Goal: Information Seeking & Learning: Stay updated

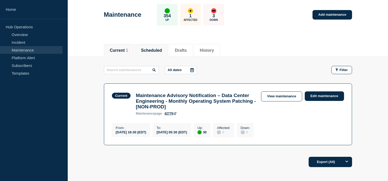
scroll to position [23, 0]
click at [153, 44] on li "Scheduled" at bounding box center [151, 50] width 33 height 13
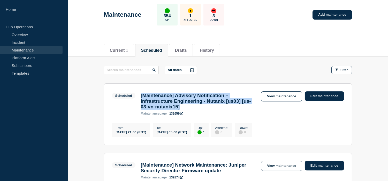
drag, startPoint x: 212, startPoint y: 108, endPoint x: 141, endPoint y: 96, distance: 72.7
click at [140, 96] on h3 "[Maintenance] Advisory Notification – Infrastructure Engineering - Nutanix [us0…" at bounding box center [197, 101] width 115 height 17
copy h3 "[Maintenance] Advisory Notification – Infrastructure Engineering - Nutanix [us0…"
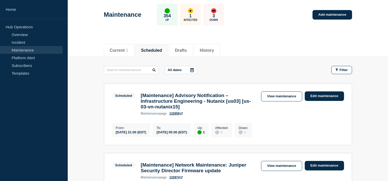
click at [226, 114] on div "[Maintenance] Advisory Notification – Infrastructure Engineering - Nutanix [us0…" at bounding box center [198, 104] width 120 height 23
click at [288, 92] on link "View maintenance" at bounding box center [281, 97] width 41 height 10
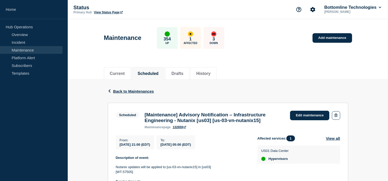
scroll to position [143, 0]
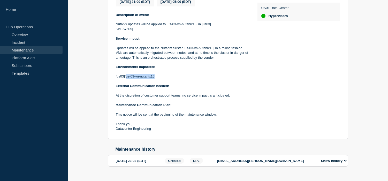
drag, startPoint x: 125, startPoint y: 79, endPoint x: 153, endPoint y: 81, distance: 28.0
click at [153, 79] on p "[us03][us-03-vn-nutanix15]" at bounding box center [182, 76] width 133 height 5
copy p "us-03-vn-nutanix15"
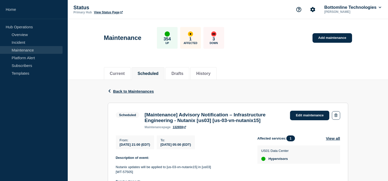
drag, startPoint x: 118, startPoint y: 142, endPoint x: 223, endPoint y: 146, distance: 104.6
click at [223, 146] on div "From : [DATE] 21:00 (EDT) To : [DATE] 05:00 (EDT)" at bounding box center [186, 143] width 141 height 14
copy div "From : [DATE] 21:00 (EDT) To : [DATE] 05:00 (EDT)"
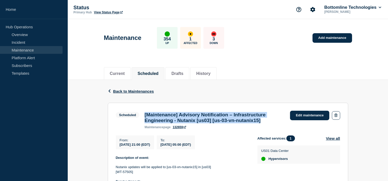
drag, startPoint x: 278, startPoint y: 122, endPoint x: 143, endPoint y: 116, distance: 135.1
click at [143, 116] on div "[Maintenance] Advisory Notification – Infrastructure Engineering - Nutanix [us0…" at bounding box center [214, 120] width 145 height 17
copy h3 "[Maintenance] Advisory Notification – Infrastructure Engineering - Nutanix [us0…"
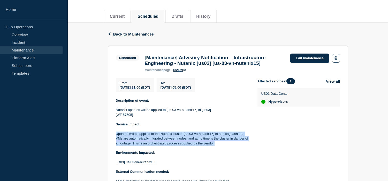
drag, startPoint x: 215, startPoint y: 146, endPoint x: 115, endPoint y: 137, distance: 100.1
click at [116, 137] on p "Updates will be applied to the Nutanix cluster [us-03-vn-nutanix15] in a rollin…" at bounding box center [182, 139] width 133 height 14
copy p "Updates will be applied to the Nutanix cluster [us-03-vn-nutanix15] in a rollin…"
click at [128, 34] on span "Back to Maintenances" at bounding box center [133, 34] width 41 height 4
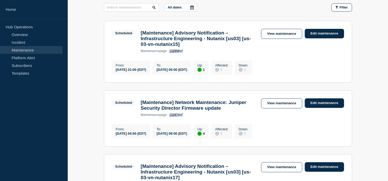
scroll to position [115, 0]
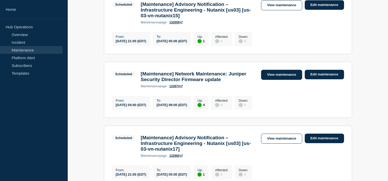
click at [278, 80] on link "View maintenance" at bounding box center [281, 75] width 41 height 10
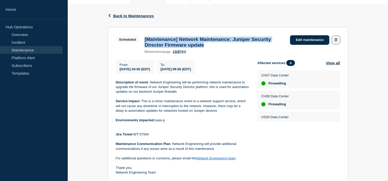
drag, startPoint x: 201, startPoint y: 46, endPoint x: 136, endPoint y: 43, distance: 64.6
click at [136, 43] on div "Scheduled [Maintenance] Network Maintenance: Juniper Security Director Firmware…" at bounding box center [202, 44] width 172 height 18
drag, startPoint x: 119, startPoint y: 65, endPoint x: 223, endPoint y: 72, distance: 104.0
click at [223, 72] on div "From : [DATE] 04:00 (EDT) To : [DATE] 09:00 (EDT)" at bounding box center [186, 67] width 141 height 14
copy div "From : [DATE] 04:00 (EDT) To : [DATE] 09:00 (EDT)"
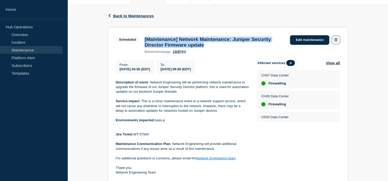
drag, startPoint x: 143, startPoint y: 38, endPoint x: 241, endPoint y: 48, distance: 98.1
click at [241, 48] on div "[Maintenance] Network Maintenance: Juniper Security Director Firmware update ma…" at bounding box center [214, 45] width 145 height 17
copy h3 "[Maintenance] Network Maintenance: Juniper Security Director Firmware update"
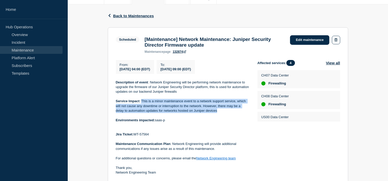
drag, startPoint x: 201, startPoint y: 114, endPoint x: 141, endPoint y: 104, distance: 60.5
click at [141, 104] on p "Service Impact : This is a minor maintenance event to a network support service…" at bounding box center [182, 106] width 133 height 14
copy p "This is a minor maintenance event to a network support service, which will not …"
click at [126, 14] on span "Back to Maintenances" at bounding box center [133, 16] width 41 height 4
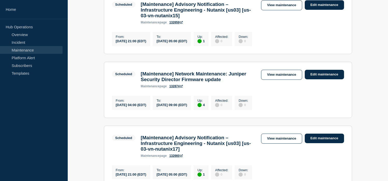
scroll to position [143, 0]
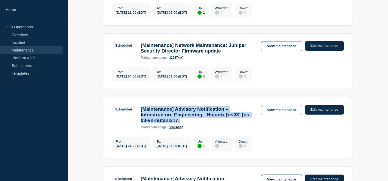
drag, startPoint x: 216, startPoint y: 130, endPoint x: 141, endPoint y: 118, distance: 75.9
click at [141, 118] on h3 "[Maintenance] Advisory Notification – Infrastructure Engineering - Nutanix [us0…" at bounding box center [197, 115] width 115 height 17
copy h3 "[Maintenance] Advisory Notification – Infrastructure Engineering - Nutanix [us0…"
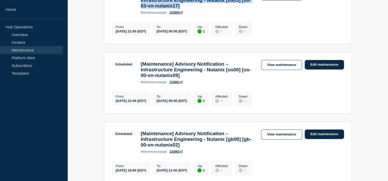
scroll to position [229, 0]
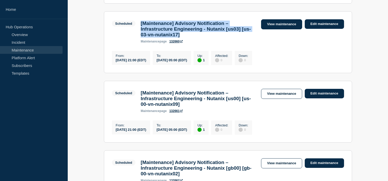
click at [286, 28] on link "View maintenance" at bounding box center [281, 24] width 41 height 10
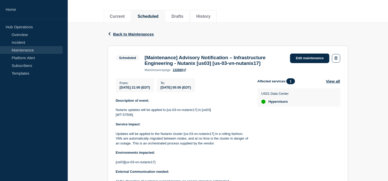
scroll to position [86, 0]
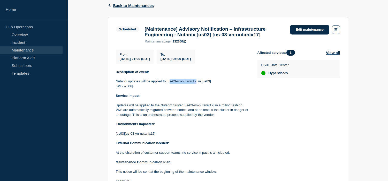
drag, startPoint x: 168, startPoint y: 84, endPoint x: 196, endPoint y: 85, distance: 28.1
click at [196, 84] on p "Nutanix updates will be applied to [us-03-vn-nutanix17] in [us03]" at bounding box center [182, 81] width 133 height 5
click at [183, 79] on p at bounding box center [182, 77] width 133 height 5
drag, startPoint x: 167, startPoint y: 85, endPoint x: 196, endPoint y: 84, distance: 29.2
click at [196, 84] on p "Nutanix updates will be applied to [us-03-vn-nutanix17] in [us03]" at bounding box center [182, 81] width 133 height 5
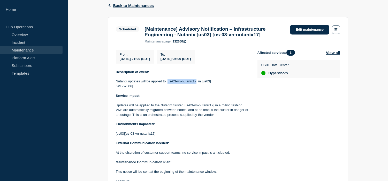
copy p "us-03-vn-nutanix17"
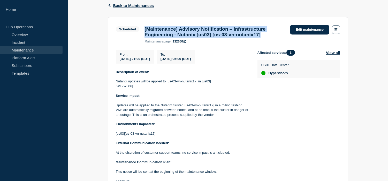
drag, startPoint x: 282, startPoint y: 38, endPoint x: 144, endPoint y: 28, distance: 138.5
click at [144, 28] on div "[Maintenance] Advisory Notification – Infrastructure Engineering - Nutanix [us0…" at bounding box center [214, 34] width 145 height 17
drag, startPoint x: 133, startPoint y: 58, endPoint x: 216, endPoint y: 62, distance: 83.5
click at [216, 62] on div "From : [DATE] 21:00 (EDT) To : [DATE] 05:00 (EDT)" at bounding box center [186, 57] width 141 height 14
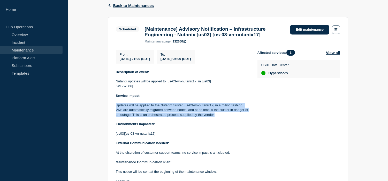
drag, startPoint x: 215, startPoint y: 117, endPoint x: 114, endPoint y: 108, distance: 102.1
click at [114, 108] on section "Scheduled [Maintenance] Advisory Notification – Infrastructure Engineering - Nu…" at bounding box center [228, 107] width 240 height 180
click at [123, 6] on span "Back to Maintenances" at bounding box center [133, 5] width 41 height 4
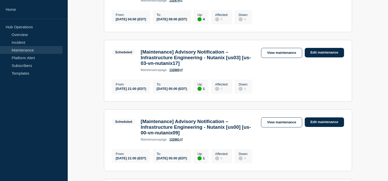
scroll to position [258, 0]
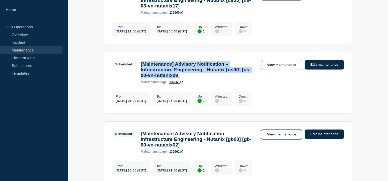
drag, startPoint x: 211, startPoint y: 90, endPoint x: 141, endPoint y: 78, distance: 71.1
click at [141, 78] on h3 "[Maintenance] Advisory Notification – Infrastructure Engineering - Nutanix [us0…" at bounding box center [197, 69] width 115 height 17
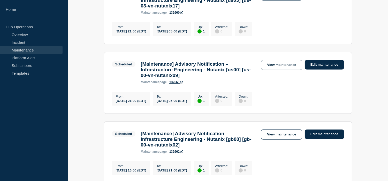
click at [218, 78] on h3 "[Maintenance] Advisory Notification – Infrastructure Engineering - Nutanix [us0…" at bounding box center [197, 69] width 115 height 17
click at [288, 70] on link "View maintenance" at bounding box center [281, 65] width 41 height 10
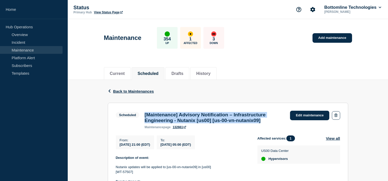
drag, startPoint x: 277, startPoint y: 122, endPoint x: 144, endPoint y: 117, distance: 133.3
click at [144, 117] on div "[Maintenance] Advisory Notification – Infrastructure Engineering - Nutanix [us0…" at bounding box center [214, 120] width 145 height 17
drag, startPoint x: 195, startPoint y: 146, endPoint x: 114, endPoint y: 140, distance: 82.0
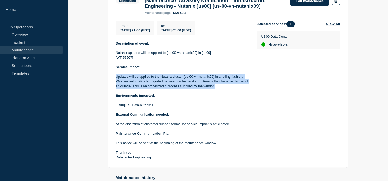
drag, startPoint x: 218, startPoint y: 89, endPoint x: 115, endPoint y: 81, distance: 104.1
click at [115, 81] on section "Scheduled [Maintenance] Advisory Notification – Infrastructure Engineering - Nu…" at bounding box center [228, 78] width 240 height 180
click at [198, 83] on p "Updates will be applied to the Nutanix cluster [us-00-vn-nutanix09] in a rollin…" at bounding box center [182, 82] width 133 height 14
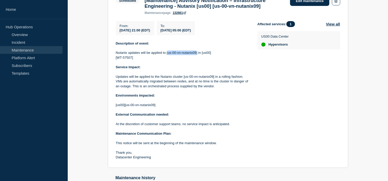
drag, startPoint x: 167, startPoint y: 55, endPoint x: 195, endPoint y: 56, distance: 28.2
click at [195, 55] on p "Nutanix updates will be applied to [us-00-vn-nutanix09] in [us00]" at bounding box center [182, 53] width 133 height 5
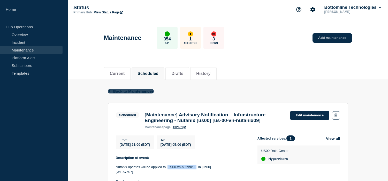
click at [121, 90] on span "Back to Maintenances" at bounding box center [133, 91] width 41 height 4
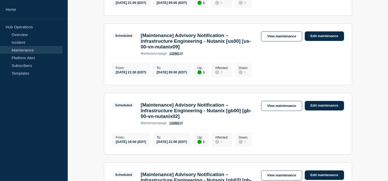
scroll to position [315, 0]
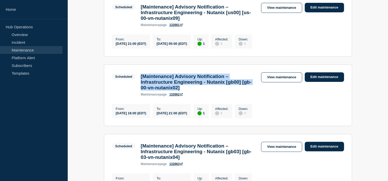
drag, startPoint x: 217, startPoint y: 107, endPoint x: 140, endPoint y: 92, distance: 79.0
click at [140, 92] on div "[Maintenance] Advisory Notification – Infrastructure Engineering - Nutanix [gb0…" at bounding box center [198, 85] width 120 height 23
drag, startPoint x: 279, startPoint y: 92, endPoint x: 251, endPoint y: 114, distance: 35.1
click at [279, 83] on link "View maintenance" at bounding box center [281, 78] width 41 height 10
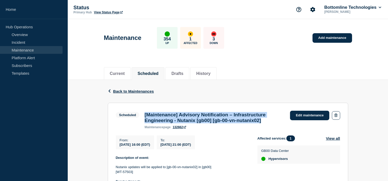
drag, startPoint x: 280, startPoint y: 122, endPoint x: 143, endPoint y: 116, distance: 137.5
click at [143, 116] on div "[Maintenance] Advisory Notification – Infrastructure Engineering - Nutanix [gb0…" at bounding box center [214, 120] width 145 height 17
drag, startPoint x: 219, startPoint y: 145, endPoint x: 114, endPoint y: 140, distance: 105.7
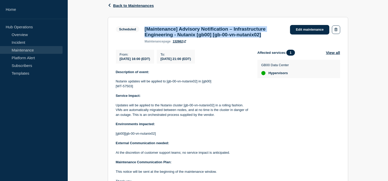
scroll to position [115, 0]
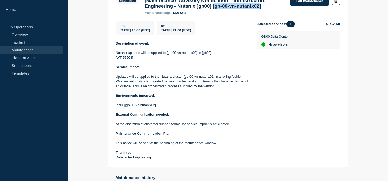
drag, startPoint x: 225, startPoint y: 8, endPoint x: 275, endPoint y: 8, distance: 50.1
click at [275, 8] on h3 "[Maintenance] Advisory Notification – Infrastructure Engineering - Nutanix [gb0…" at bounding box center [214, 3] width 140 height 11
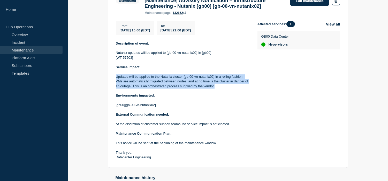
drag, startPoint x: 216, startPoint y: 90, endPoint x: 114, endPoint y: 80, distance: 102.2
click at [114, 80] on section "Scheduled [Maintenance] Advisory Notification – Infrastructure Engineering - Nu…" at bounding box center [228, 78] width 240 height 180
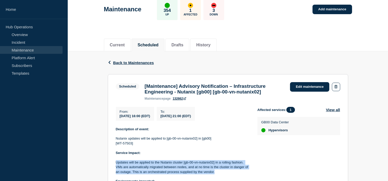
scroll to position [0, 0]
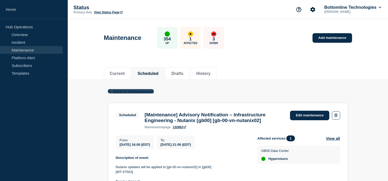
click at [123, 91] on span "Back to Maintenances" at bounding box center [133, 91] width 41 height 4
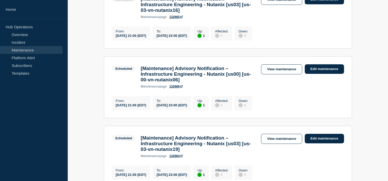
scroll to position [574, 0]
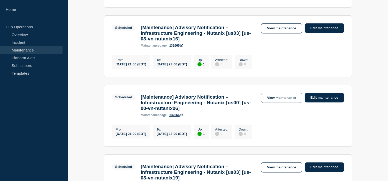
click at [217, 48] on div "[Maintenance] Advisory Notification – Infrastructure Engineering - Nutanix [us0…" at bounding box center [198, 36] width 120 height 23
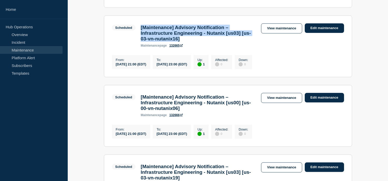
drag, startPoint x: 213, startPoint y: 70, endPoint x: 138, endPoint y: 58, distance: 75.6
click at [138, 48] on div "[Maintenance] Advisory Notification – Infrastructure Engineering - Nutanix [us0…" at bounding box center [198, 36] width 120 height 23
click at [277, 34] on link "View maintenance" at bounding box center [281, 28] width 41 height 10
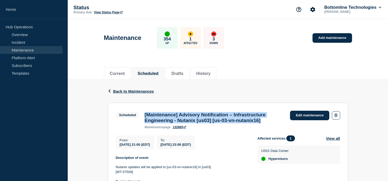
drag, startPoint x: 143, startPoint y: 114, endPoint x: 287, endPoint y: 124, distance: 144.4
click at [287, 124] on div "Scheduled [Maintenance] Advisory Notification – Infrastructure Engineering - Nu…" at bounding box center [228, 120] width 224 height 18
drag, startPoint x: 219, startPoint y: 147, endPoint x: 116, endPoint y: 143, distance: 102.6
click at [116, 143] on div "From : [DATE] 21:00 (EDT) To : [DATE] 23:00 (EDT)" at bounding box center [186, 143] width 141 height 14
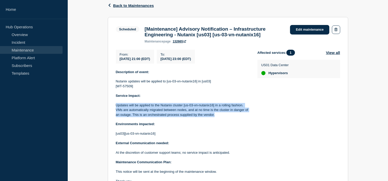
drag, startPoint x: 214, startPoint y: 118, endPoint x: 115, endPoint y: 108, distance: 99.2
click at [115, 108] on section "Scheduled [Maintenance] Advisory Notification – Infrastructure Engineering - Nu…" at bounding box center [228, 107] width 240 height 180
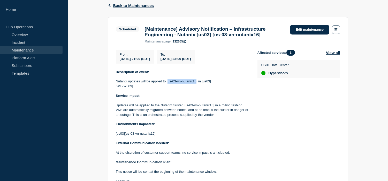
drag, startPoint x: 168, startPoint y: 84, endPoint x: 196, endPoint y: 84, distance: 27.9
click at [196, 84] on p "Nutanix updates will be applied to [us-03-vn-nutanix16] in [us03]" at bounding box center [182, 81] width 133 height 5
click at [127, 4] on span "Back to Maintenances" at bounding box center [133, 5] width 41 height 4
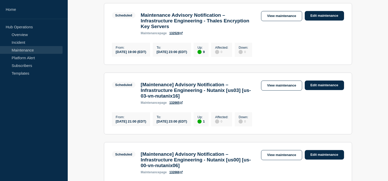
scroll to position [574, 0]
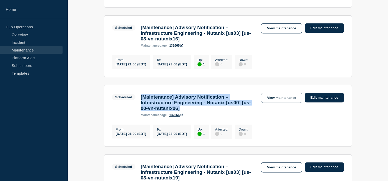
drag, startPoint x: 216, startPoint y: 145, endPoint x: 140, endPoint y: 130, distance: 77.5
click at [140, 117] on div "[Maintenance] Advisory Notification – Infrastructure Engineering - Nutanix [us0…" at bounding box center [198, 105] width 120 height 23
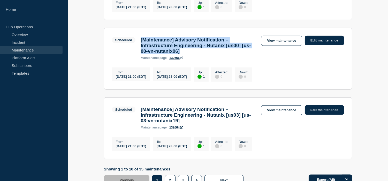
scroll to position [660, 0]
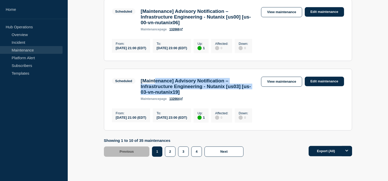
drag, startPoint x: 214, startPoint y: 133, endPoint x: 159, endPoint y: 120, distance: 56.6
click at [159, 95] on h3 "[Maintenance] Advisory Notification – Infrastructure Engineering - Nutanix [us0…" at bounding box center [197, 86] width 115 height 17
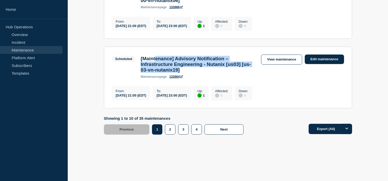
scroll to position [721, 0]
click at [167, 131] on button "2" at bounding box center [170, 130] width 11 height 10
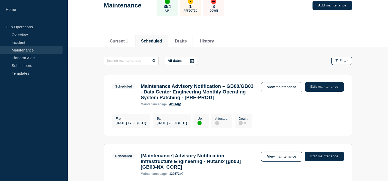
scroll to position [4, 0]
